Goal: Navigation & Orientation: Understand site structure

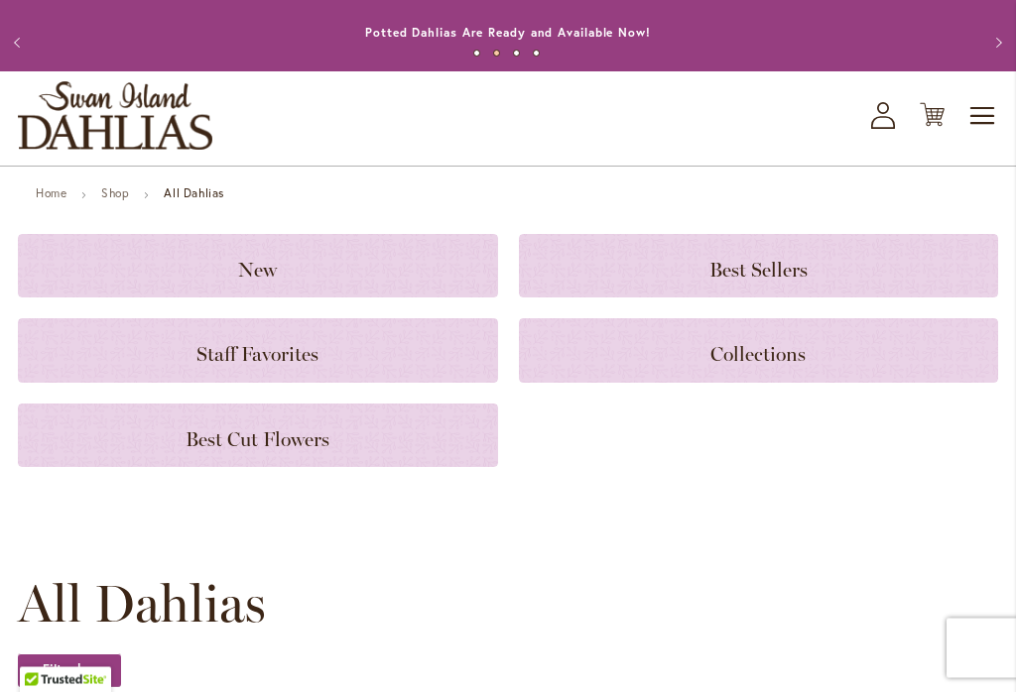
scroll to position [27, 0]
click at [295, 354] on span "Staff Favorites" at bounding box center [257, 354] width 122 height 24
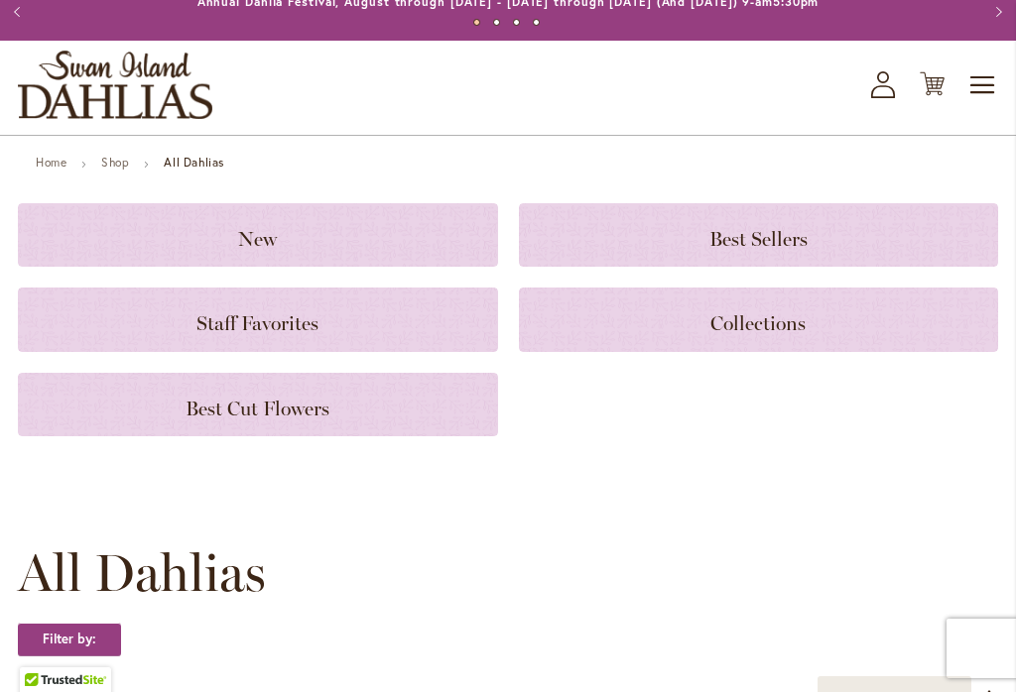
scroll to position [58, 0]
click at [748, 239] on span "Best Sellers" at bounding box center [758, 239] width 98 height 24
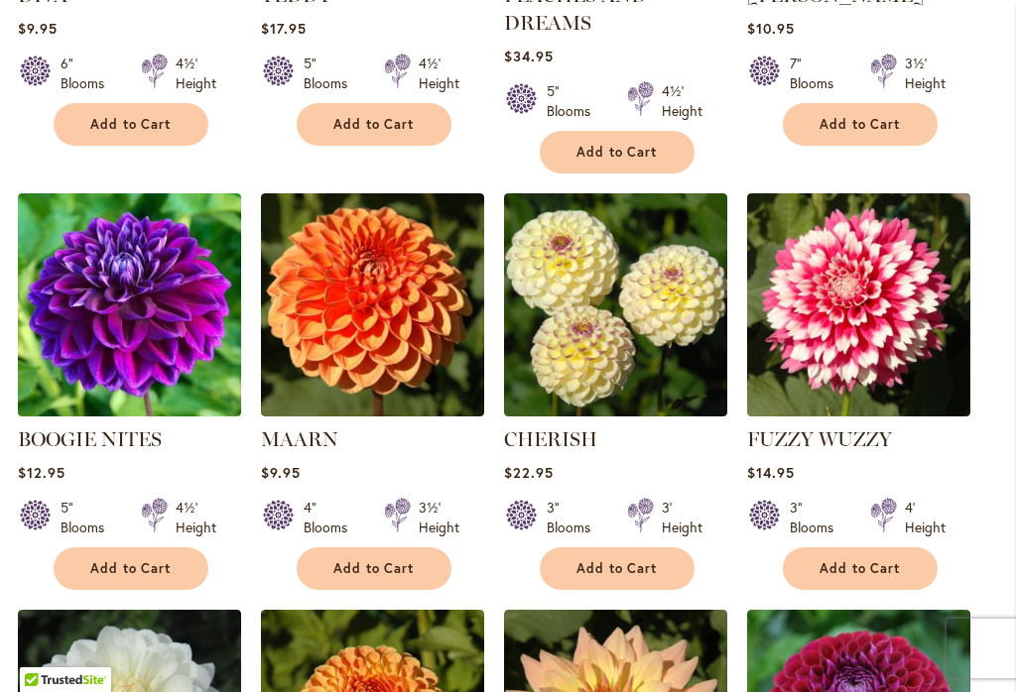
scroll to position [1188, 0]
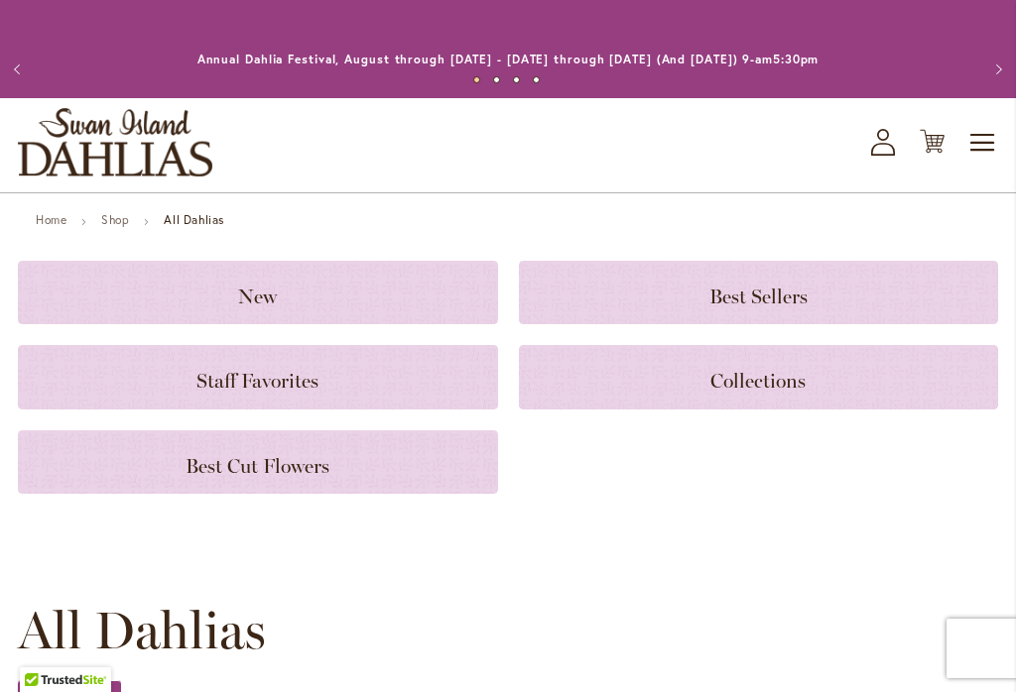
click at [316, 464] on span "Best Cut Flowers" at bounding box center [258, 466] width 144 height 24
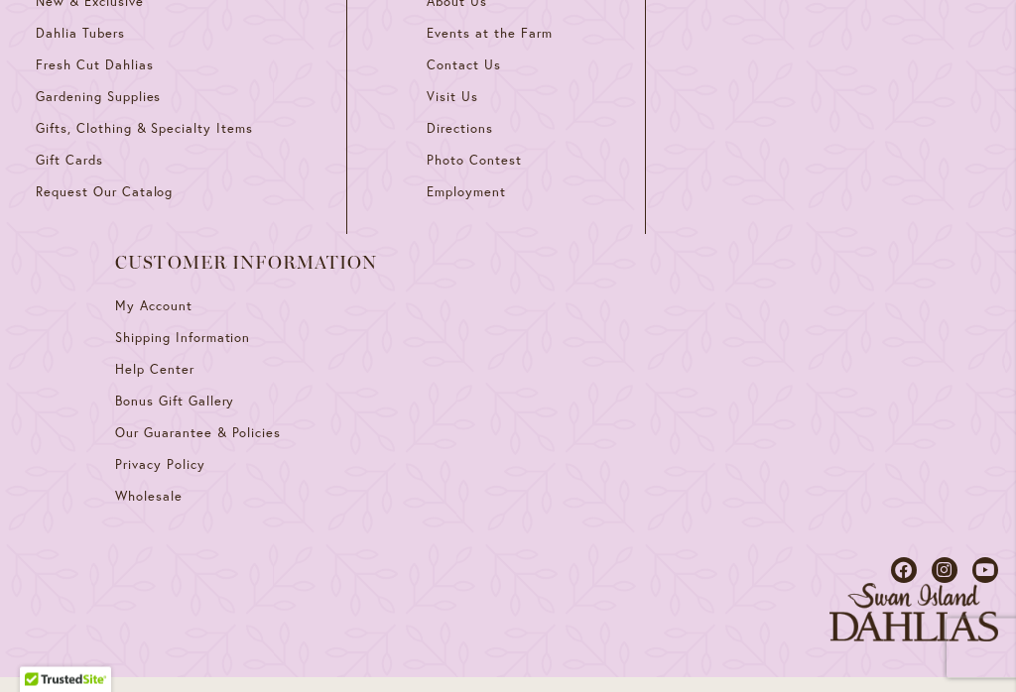
scroll to position [2937, 0]
click at [229, 329] on span "Shipping Information" at bounding box center [182, 337] width 135 height 17
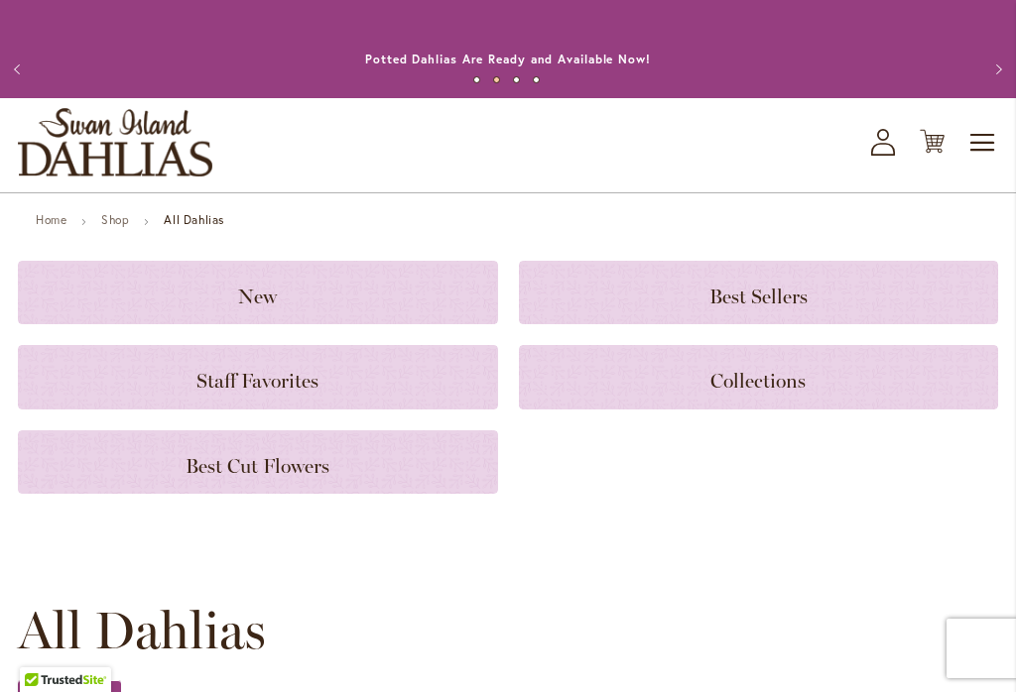
click at [777, 391] on span "Collections" at bounding box center [757, 381] width 95 height 24
